Goal: Task Accomplishment & Management: Use online tool/utility

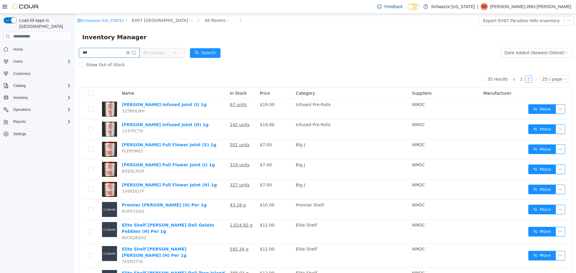
click at [122, 52] on input "***" at bounding box center [109, 53] width 61 height 10
type input "******"
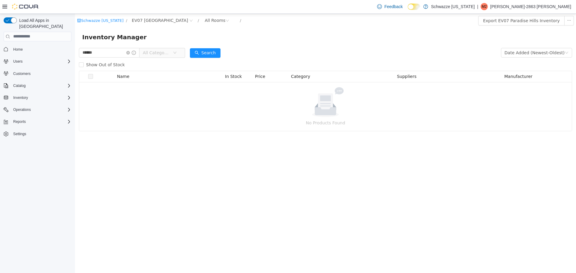
click at [180, 55] on span "All Categories" at bounding box center [159, 53] width 41 height 10
click at [158, 87] on span at bounding box center [155, 86] width 7 height 7
click at [155, 98] on icon "icon: caret-down" at bounding box center [155, 96] width 3 height 3
click at [158, 106] on span at bounding box center [155, 107] width 7 height 7
click at [154, 119] on icon "icon: caret-down" at bounding box center [155, 117] width 3 height 3
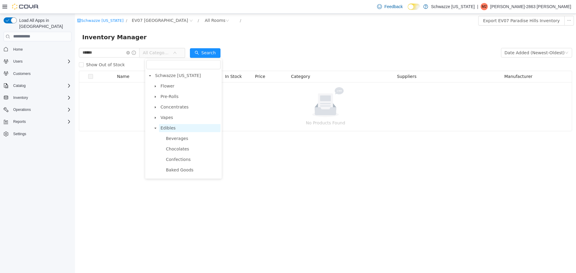
click at [174, 127] on span "Edibles" at bounding box center [190, 128] width 62 height 8
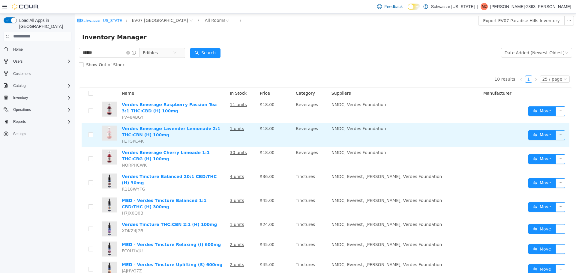
click at [556, 137] on button "button" at bounding box center [561, 135] width 10 height 10
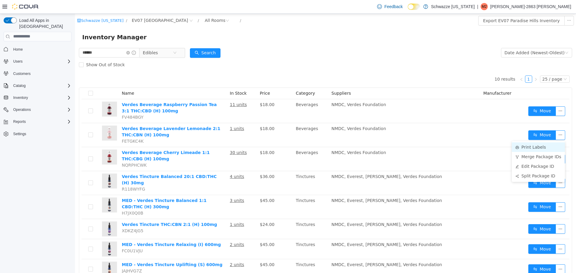
click at [538, 151] on li "Print Labels" at bounding box center [538, 147] width 53 height 10
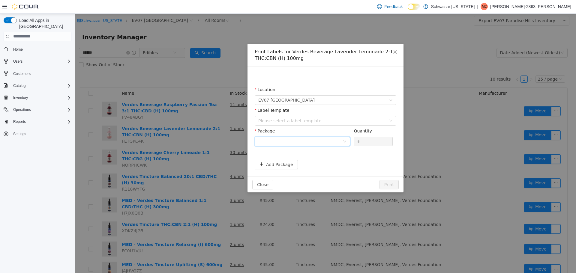
click at [305, 139] on div at bounding box center [300, 141] width 84 height 9
click at [307, 159] on li "0443788512807221" at bounding box center [302, 163] width 95 height 10
click at [314, 118] on div "Please select a label template" at bounding box center [322, 121] width 128 height 6
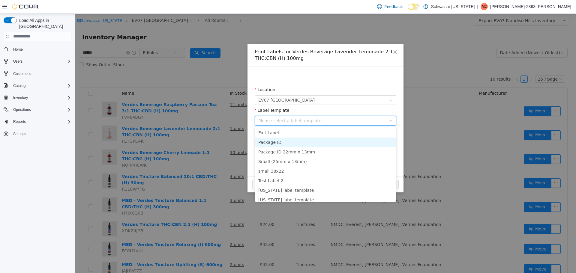
click at [317, 142] on li "Package ID" at bounding box center [326, 142] width 142 height 10
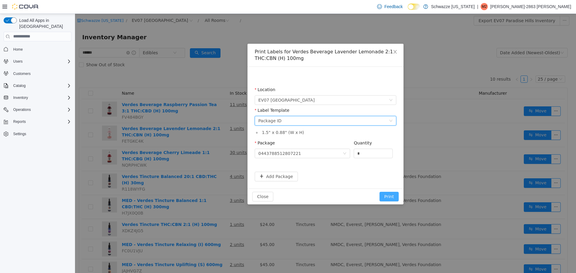
click at [392, 193] on button "Print" at bounding box center [389, 197] width 19 height 10
